Goal: Task Accomplishment & Management: Manage account settings

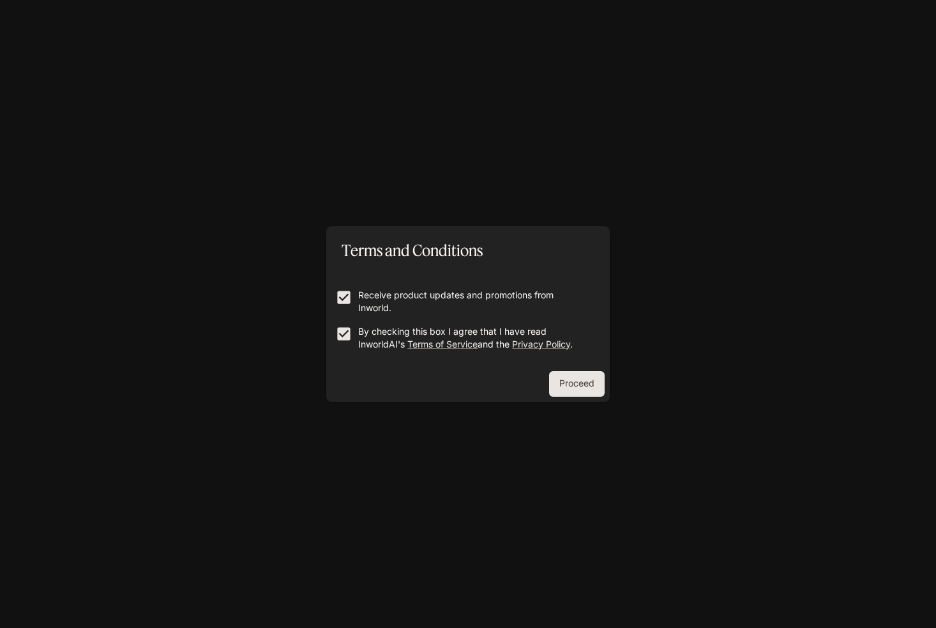
click at [563, 370] on div "Receive product updates and promotions from Inworld. By checking this box I agr…" at bounding box center [467, 316] width 283 height 109
click at [574, 389] on button "Proceed" at bounding box center [577, 384] width 56 height 26
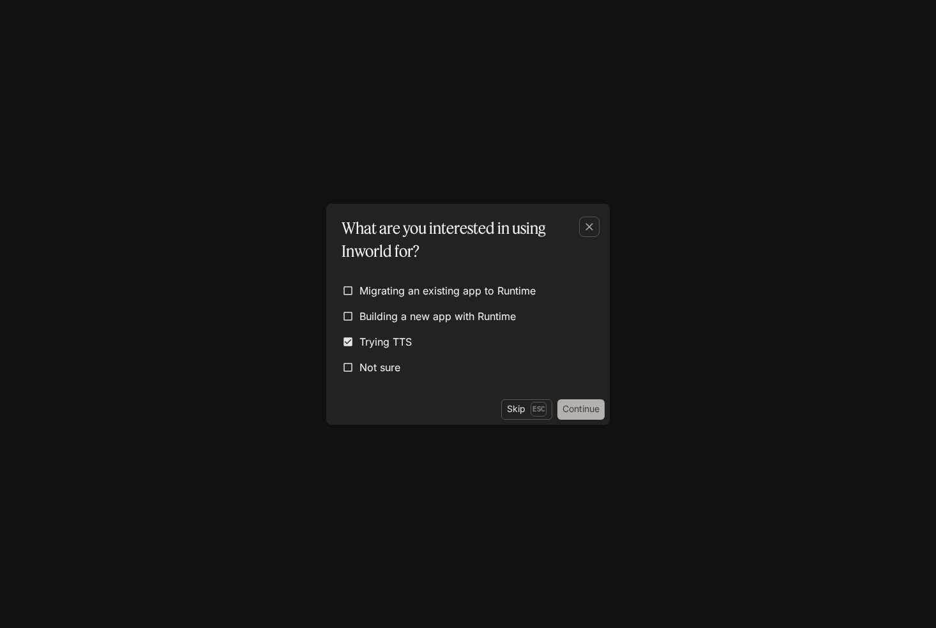
click at [573, 411] on button "Continue" at bounding box center [580, 409] width 47 height 20
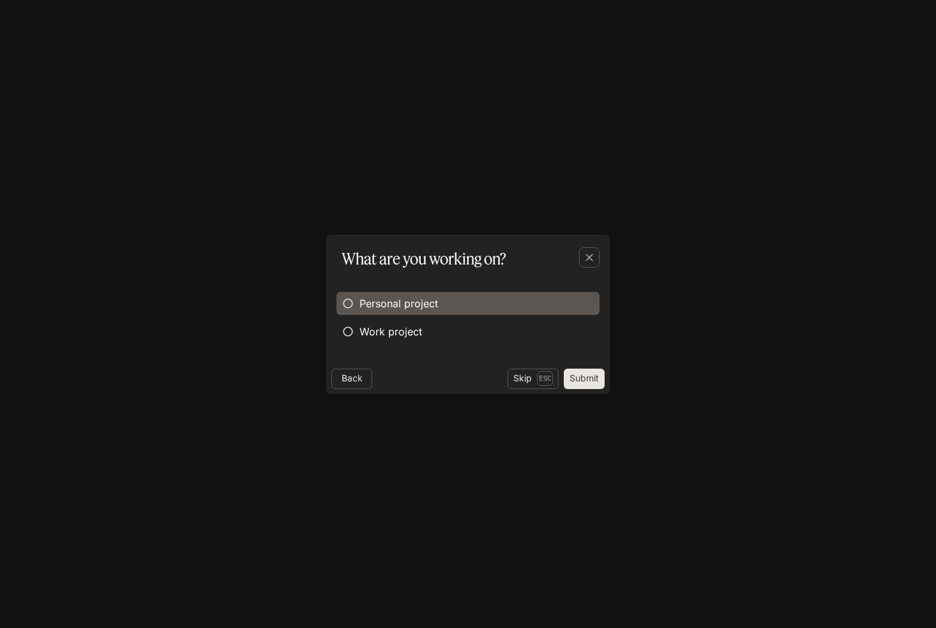
click at [407, 305] on span "Personal project" at bounding box center [398, 303] width 79 height 15
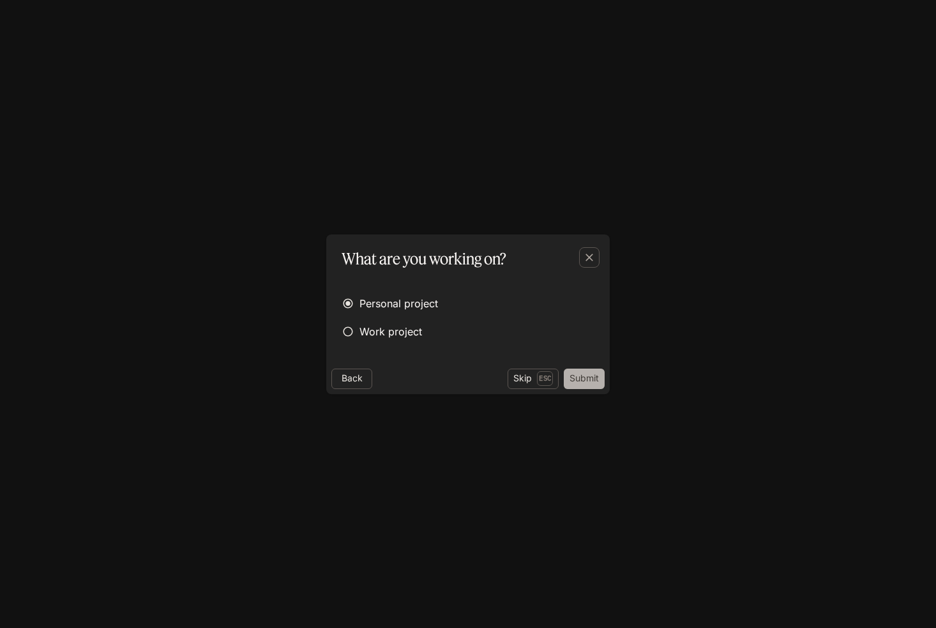
click at [577, 377] on button "Submit" at bounding box center [584, 378] width 41 height 20
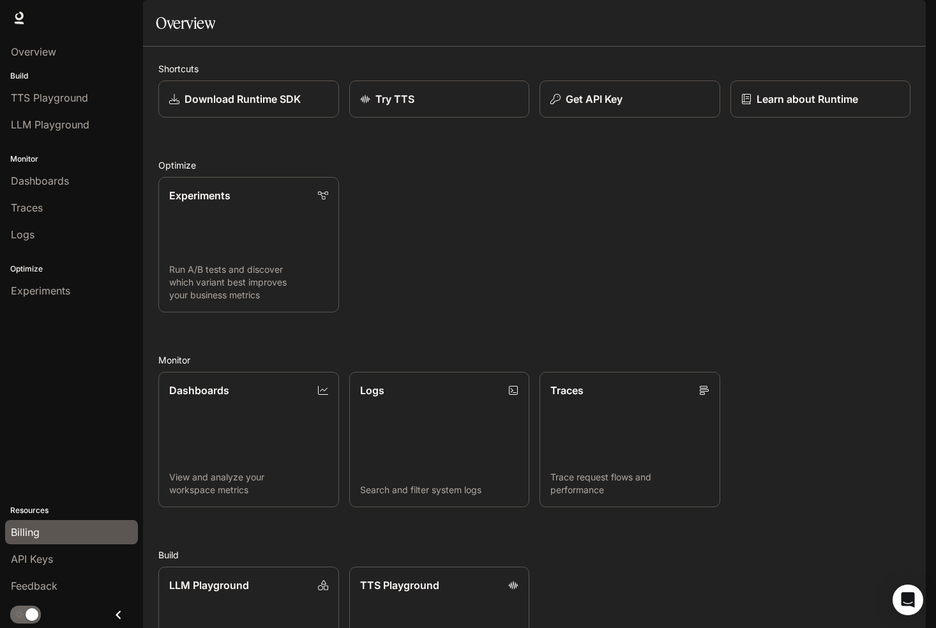
click at [34, 527] on span "Billing" at bounding box center [25, 531] width 29 height 15
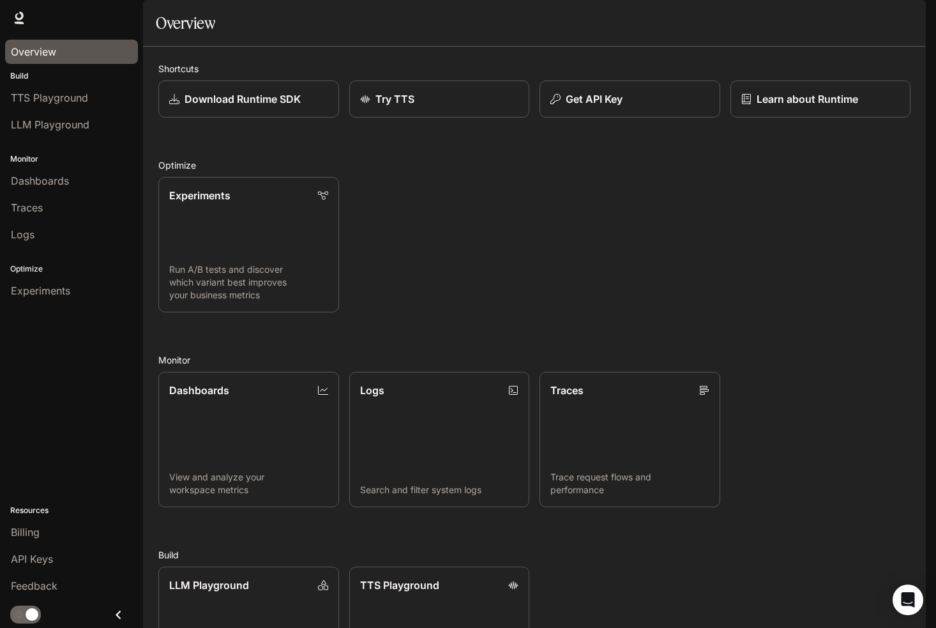
click at [50, 57] on span "Overview" at bounding box center [33, 51] width 45 height 15
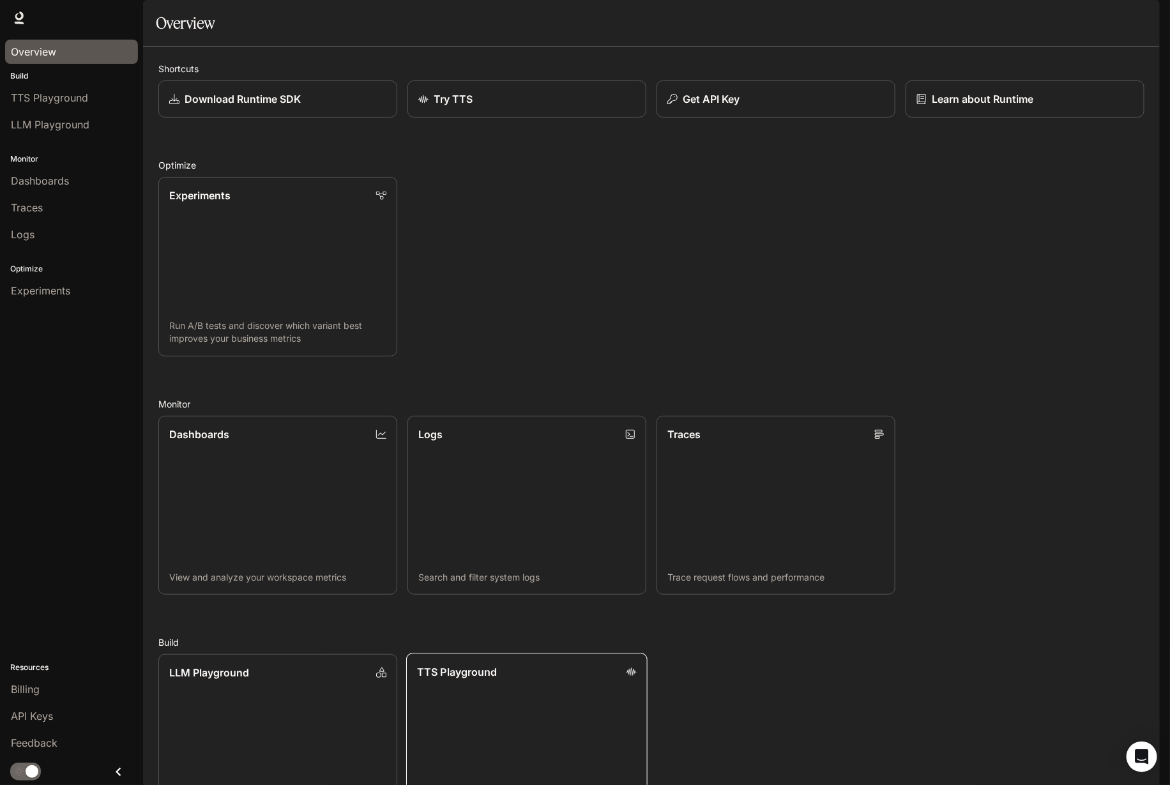
scroll to position [109, 0]
